Goal: Transaction & Acquisition: Purchase product/service

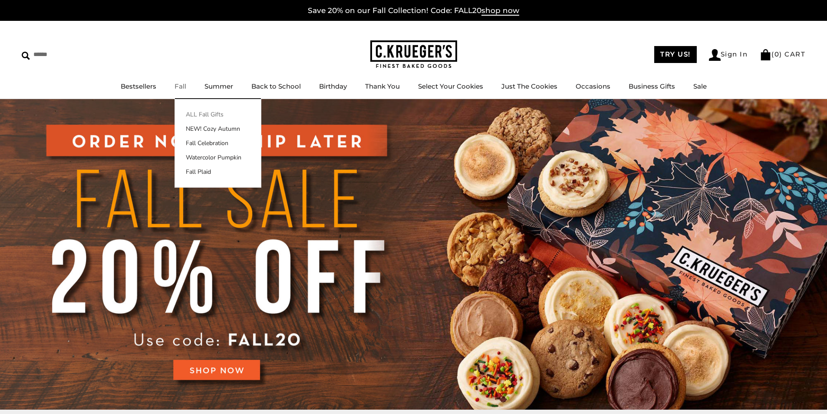
click at [204, 112] on link "ALL Fall Gifts" at bounding box center [218, 114] width 86 height 9
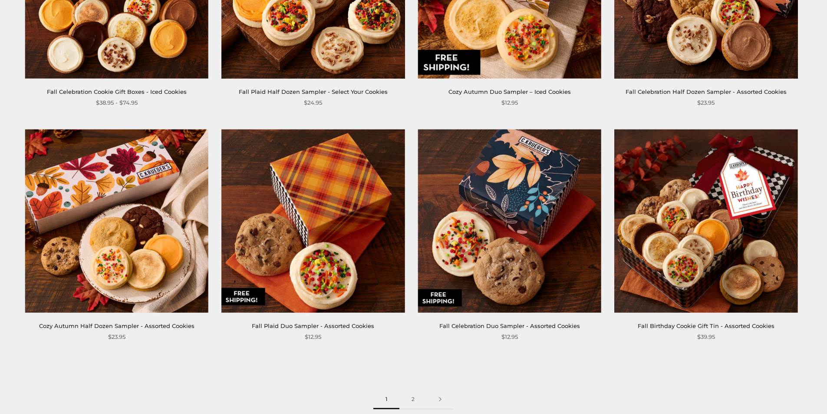
scroll to position [1300, 0]
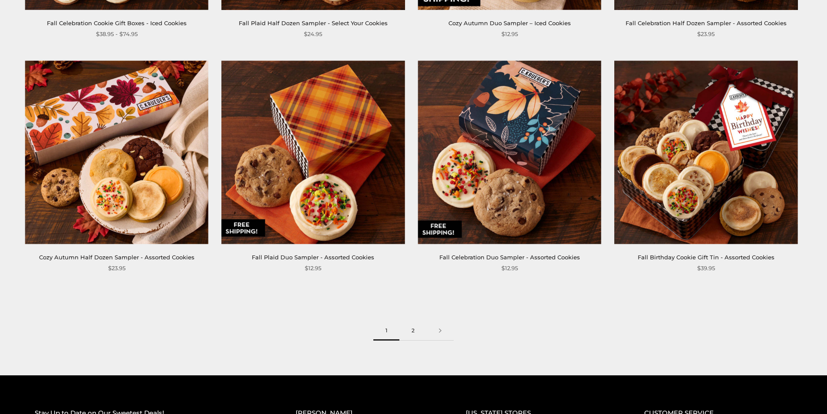
click at [414, 331] on link "2" at bounding box center [412, 331] width 27 height 20
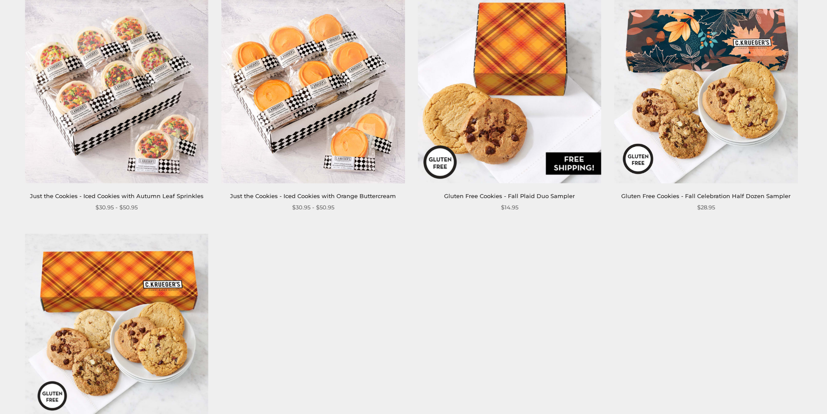
scroll to position [1215, 0]
